Goal: Navigation & Orientation: Understand site structure

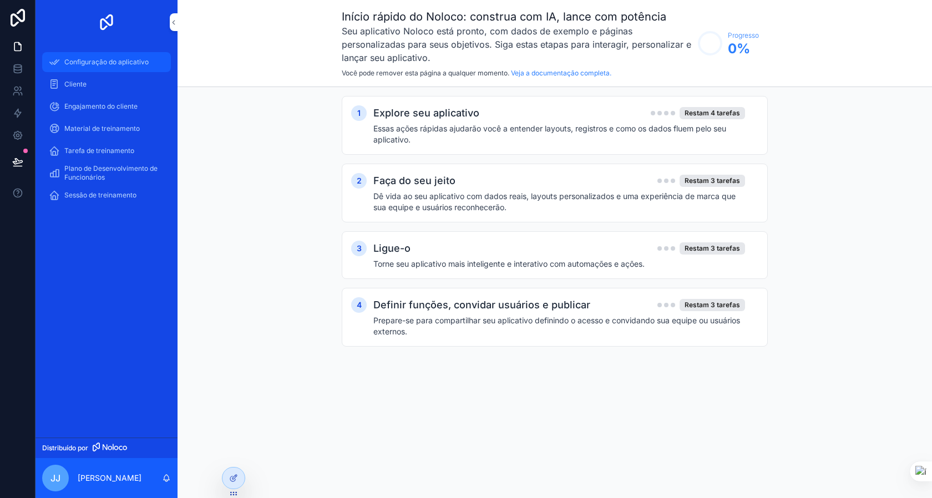
click at [96, 65] on font "Configuração do aplicativo" at bounding box center [106, 62] width 84 height 8
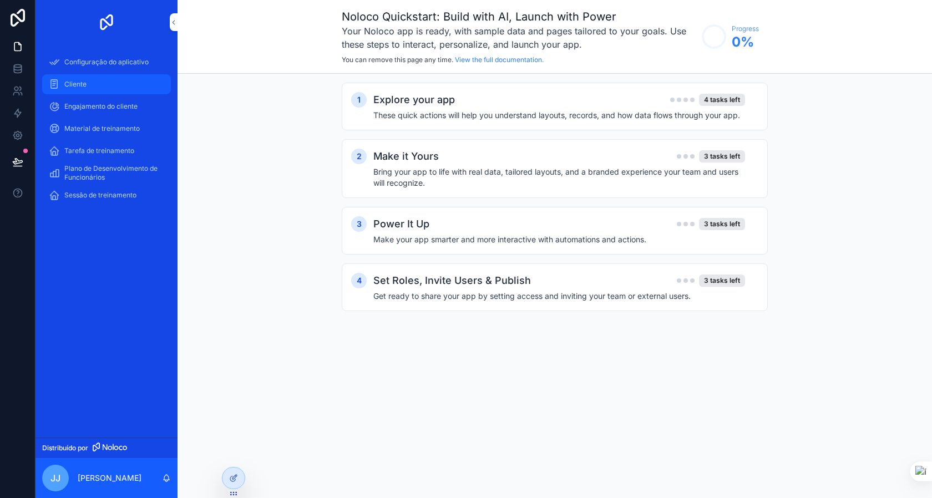
click at [67, 87] on font "Cliente" at bounding box center [75, 84] width 22 height 8
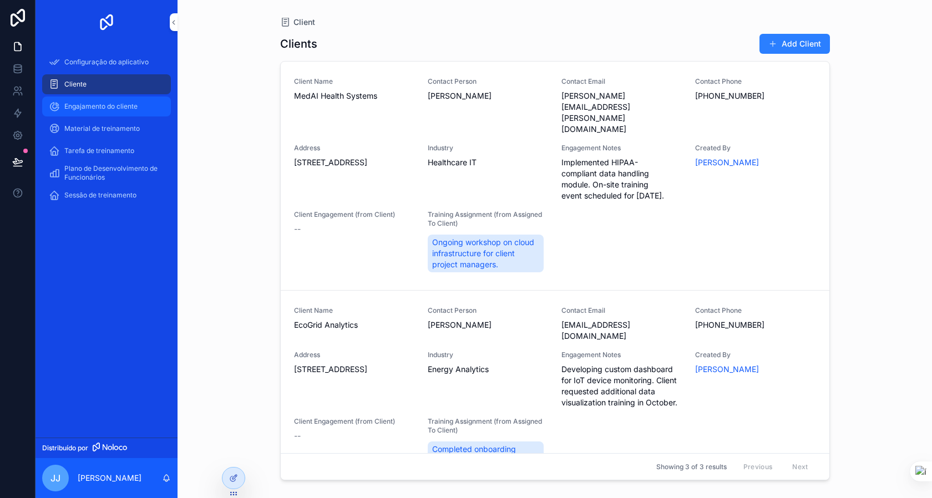
click at [98, 105] on font "Engajamento do cliente" at bounding box center [100, 106] width 73 height 8
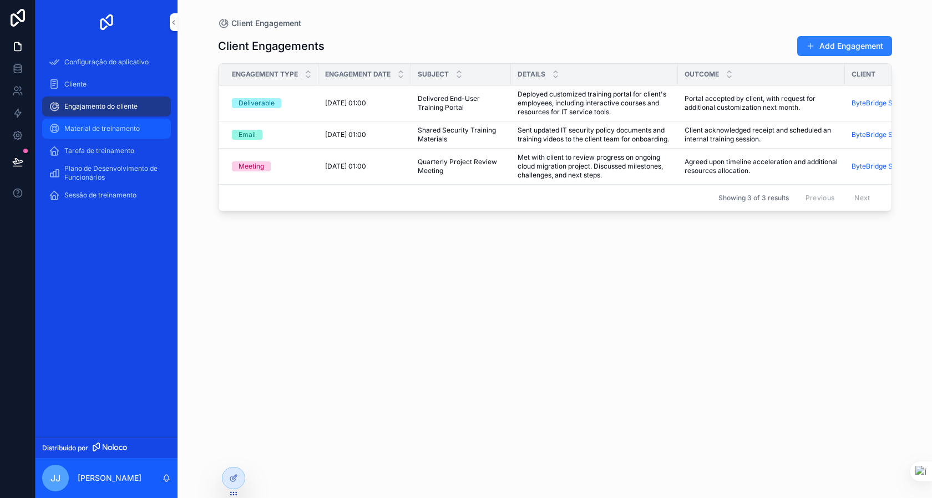
click at [103, 128] on font "Material de treinamento" at bounding box center [101, 128] width 75 height 8
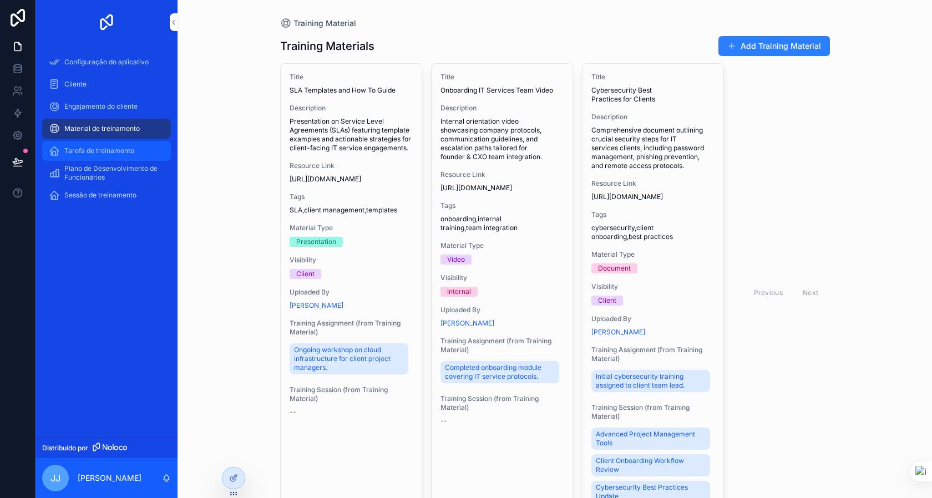
click at [99, 147] on font "Tarefa de treinamento" at bounding box center [99, 150] width 70 height 8
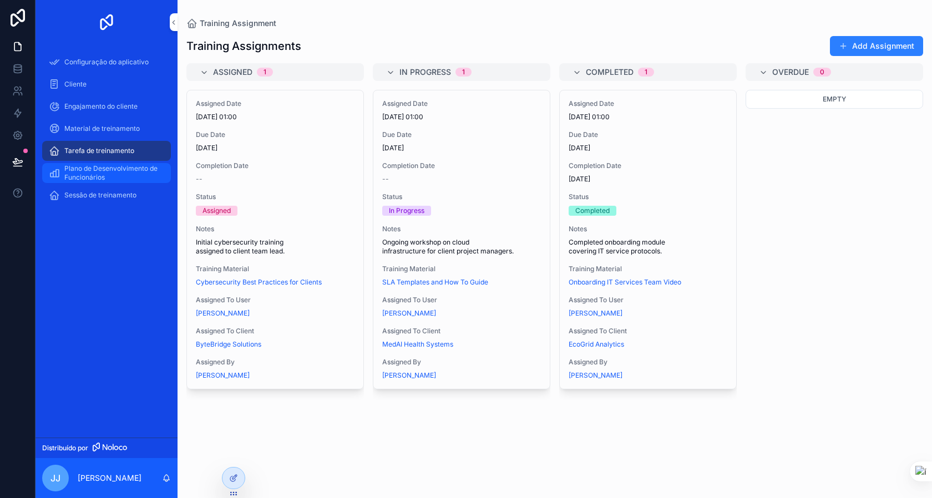
click at [107, 169] on font "Plano de Desenvolvimento de Funcionários" at bounding box center [110, 172] width 93 height 17
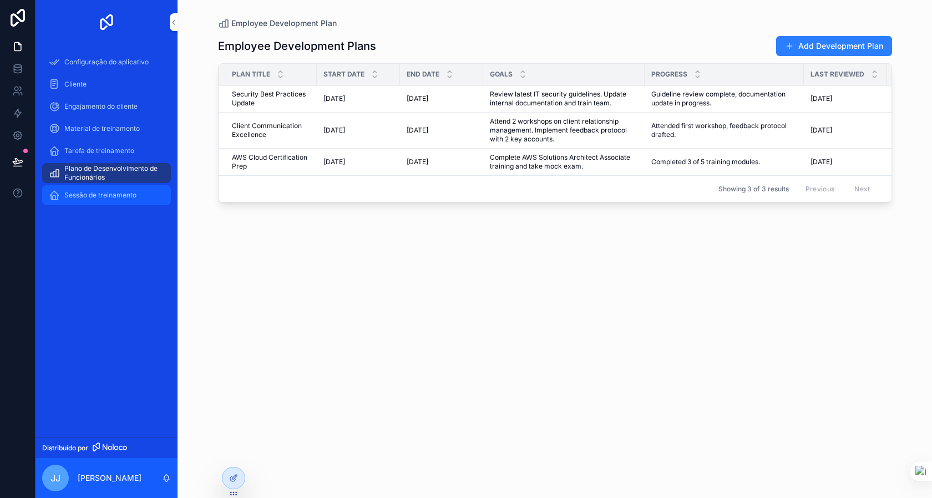
click at [131, 195] on font "Sessão de treinamento" at bounding box center [100, 195] width 72 height 8
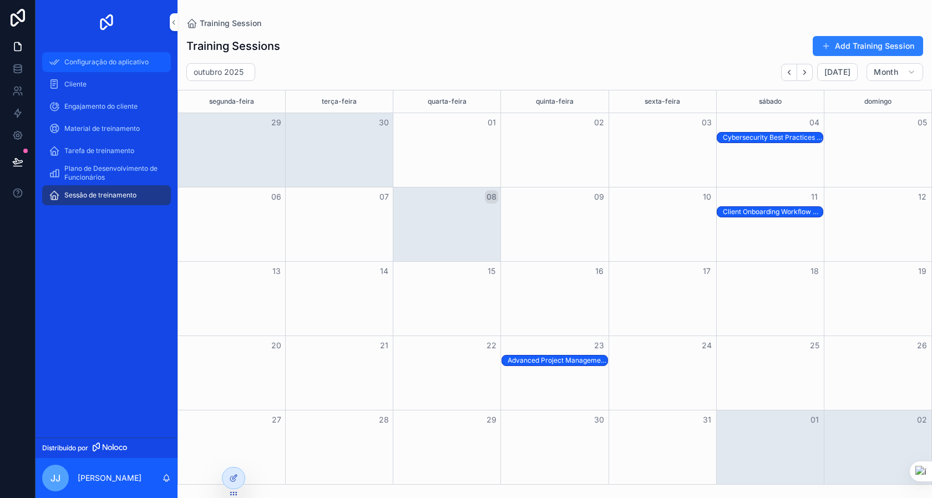
click at [114, 69] on div "Configuração do aplicativo" at bounding box center [106, 62] width 115 height 18
